Goal: Book appointment/travel/reservation

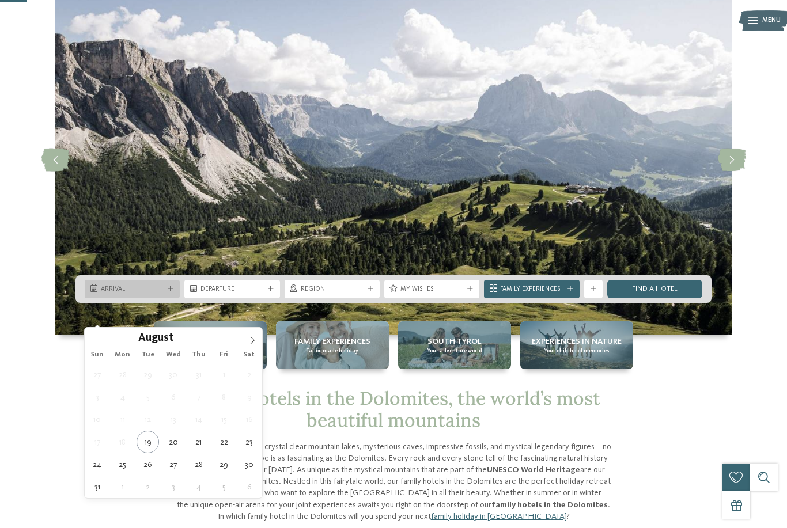
click at [168, 292] on icon at bounding box center [171, 289] width 6 height 6
click at [251, 345] on icon at bounding box center [252, 340] width 8 height 8
type div "25.09.2025"
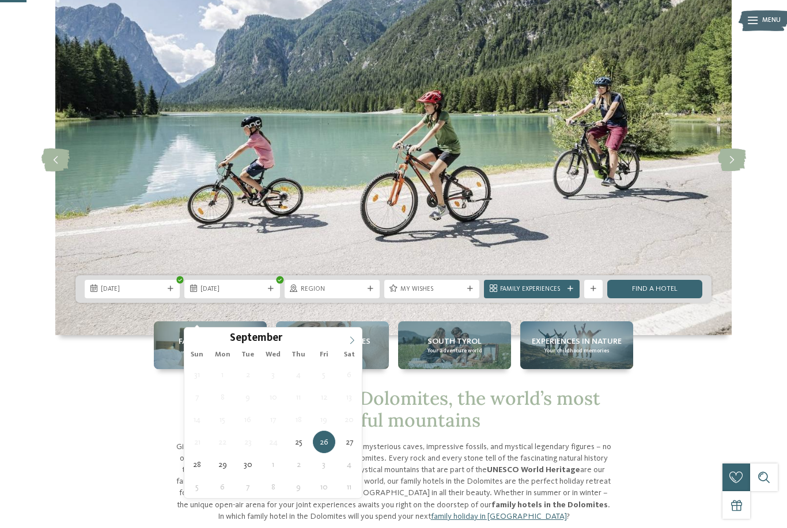
click at [349, 342] on icon at bounding box center [352, 340] width 8 height 8
type div "02.10.2025"
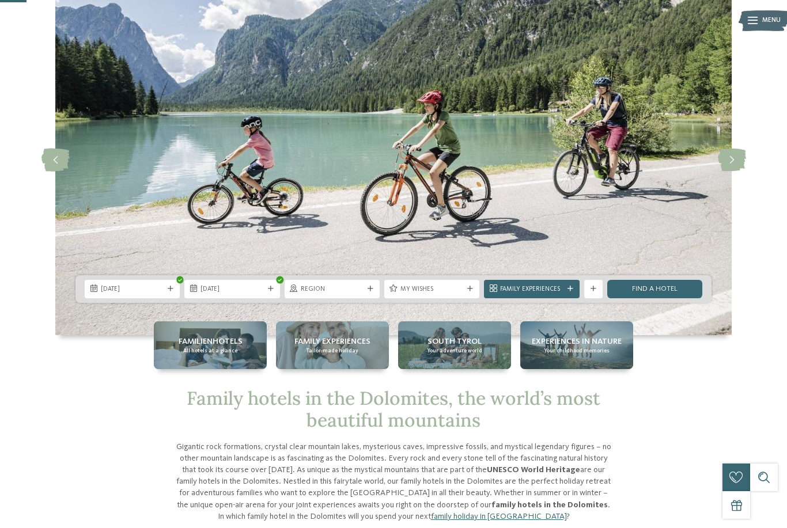
click at [366, 298] on div "Region" at bounding box center [332, 289] width 95 height 18
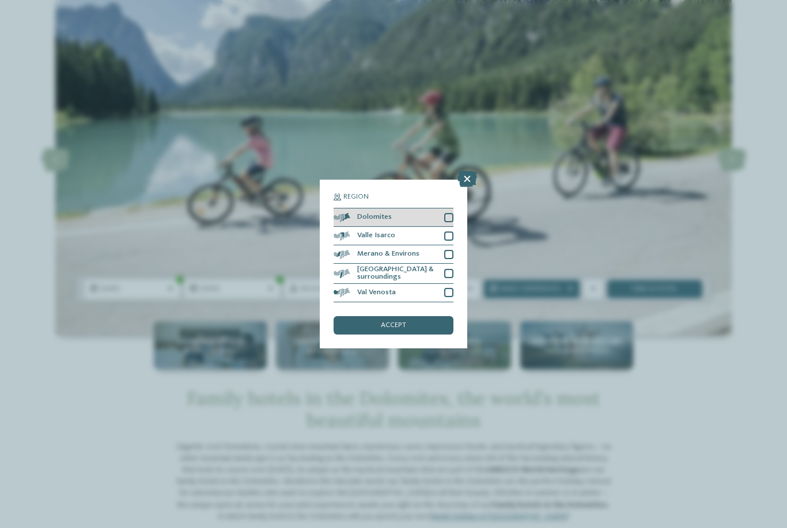
click at [438, 209] on div "Dolomites" at bounding box center [394, 218] width 120 height 18
click at [406, 322] on span "accept" at bounding box center [393, 325] width 25 height 7
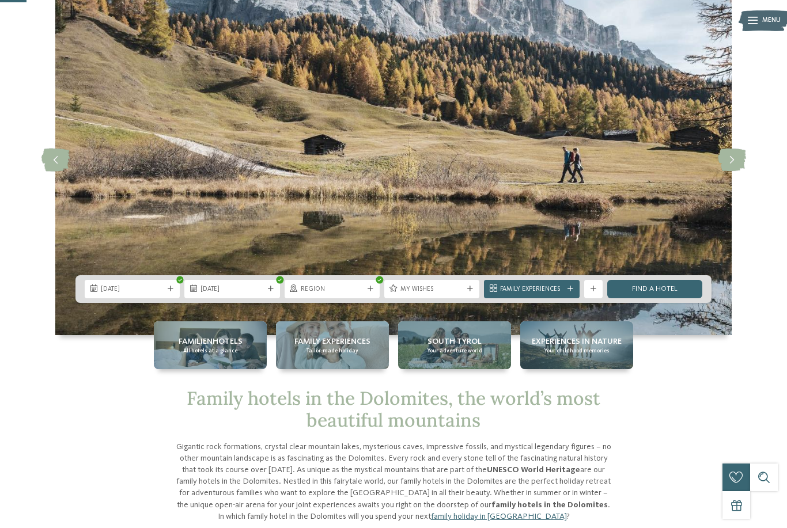
click at [462, 294] on span "My wishes" at bounding box center [431, 289] width 63 height 9
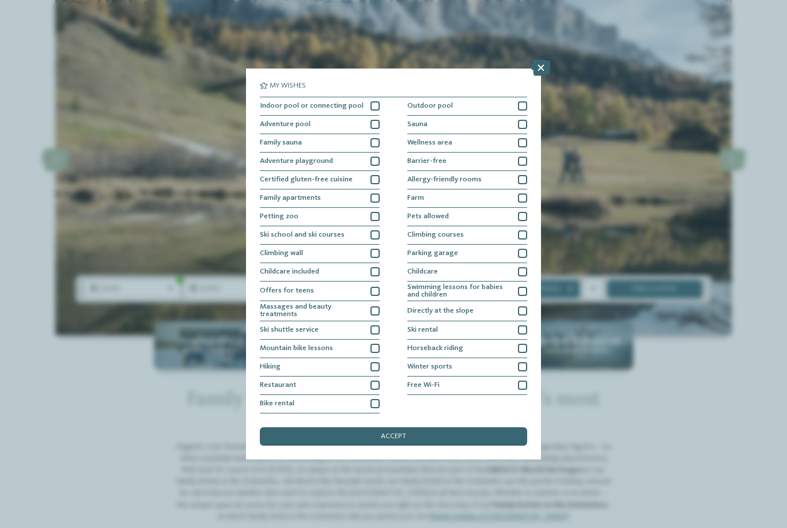
click at [538, 60] on icon at bounding box center [541, 68] width 20 height 16
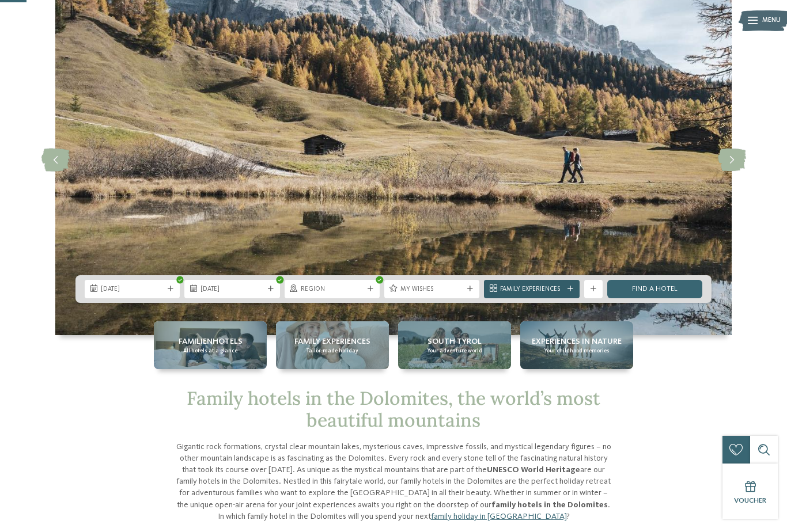
click at [560, 294] on span "Family Experiences" at bounding box center [531, 289] width 63 height 9
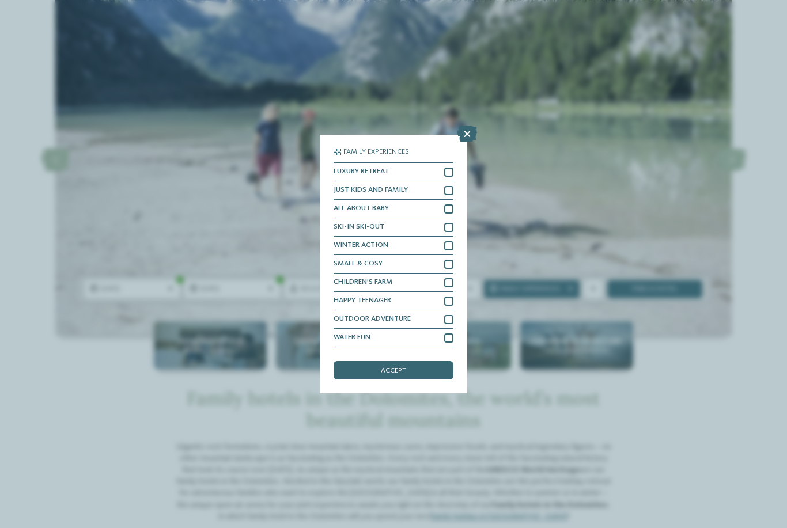
click at [464, 126] on icon at bounding box center [467, 134] width 20 height 16
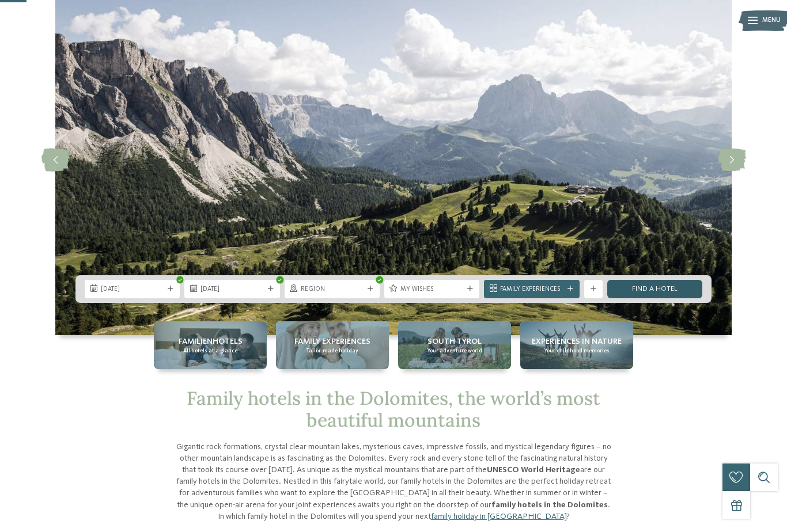
click at [647, 298] on link "Find a hotel" at bounding box center [654, 289] width 95 height 18
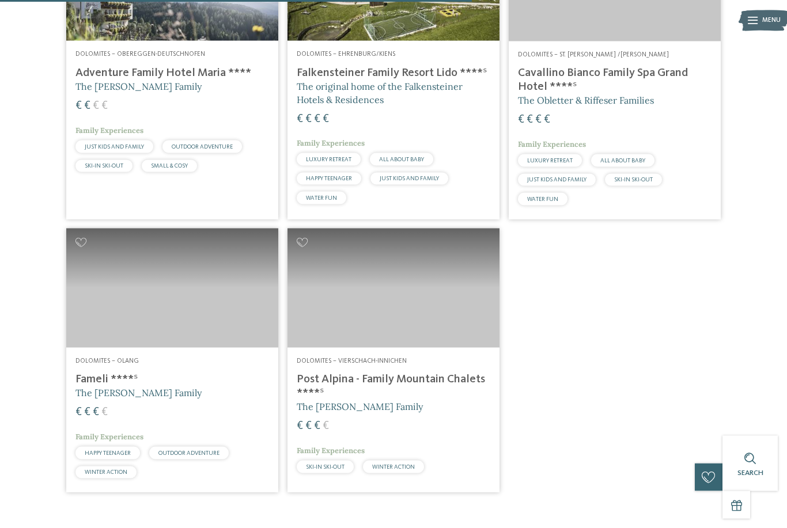
scroll to position [724, 0]
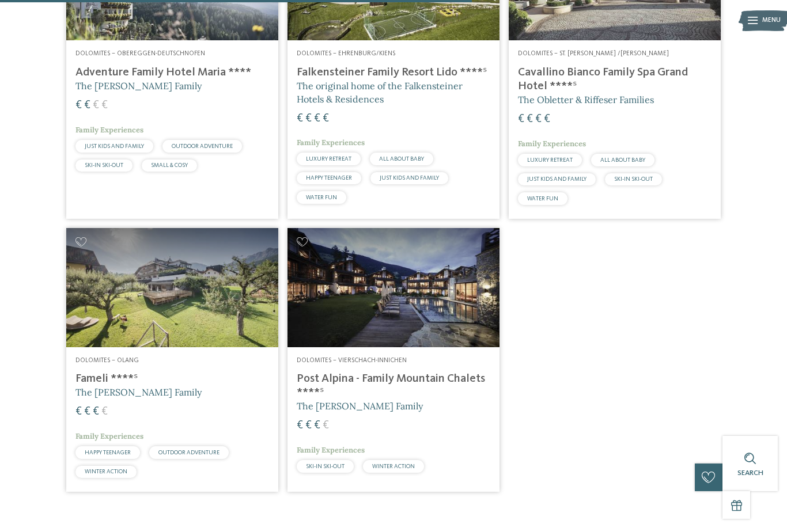
click at [118, 387] on span "The [PERSON_NAME] Family" at bounding box center [138, 393] width 126 height 12
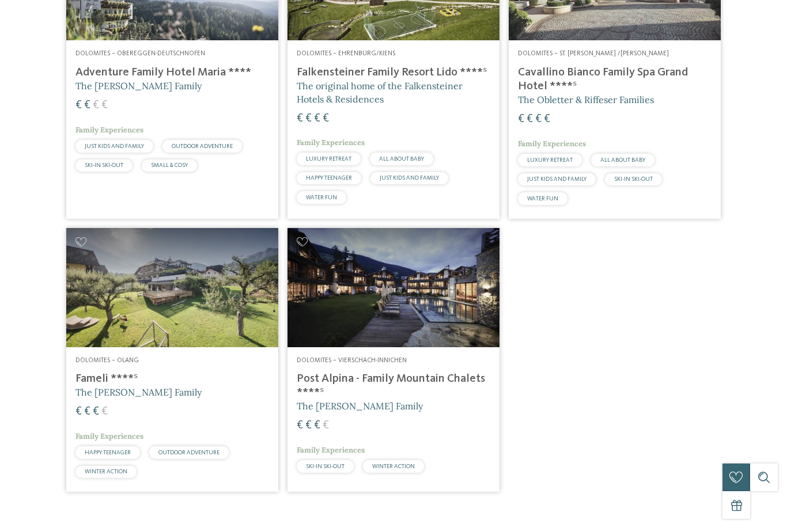
scroll to position [0, 0]
